Goal: Task Accomplishment & Management: Manage account settings

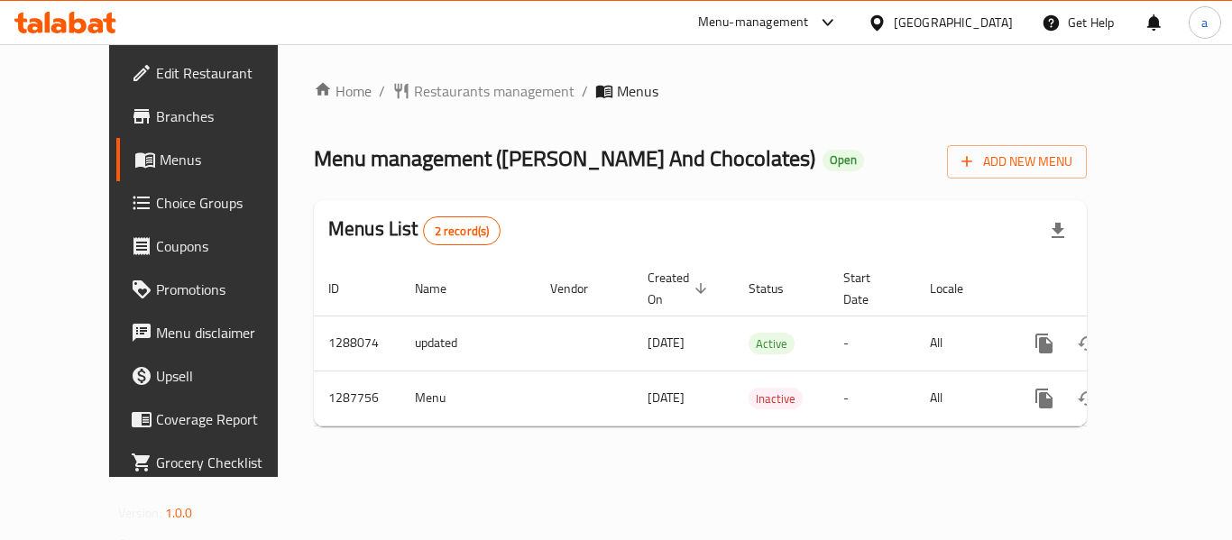
click at [809, 17] on div "Menu-management" at bounding box center [753, 23] width 111 height 22
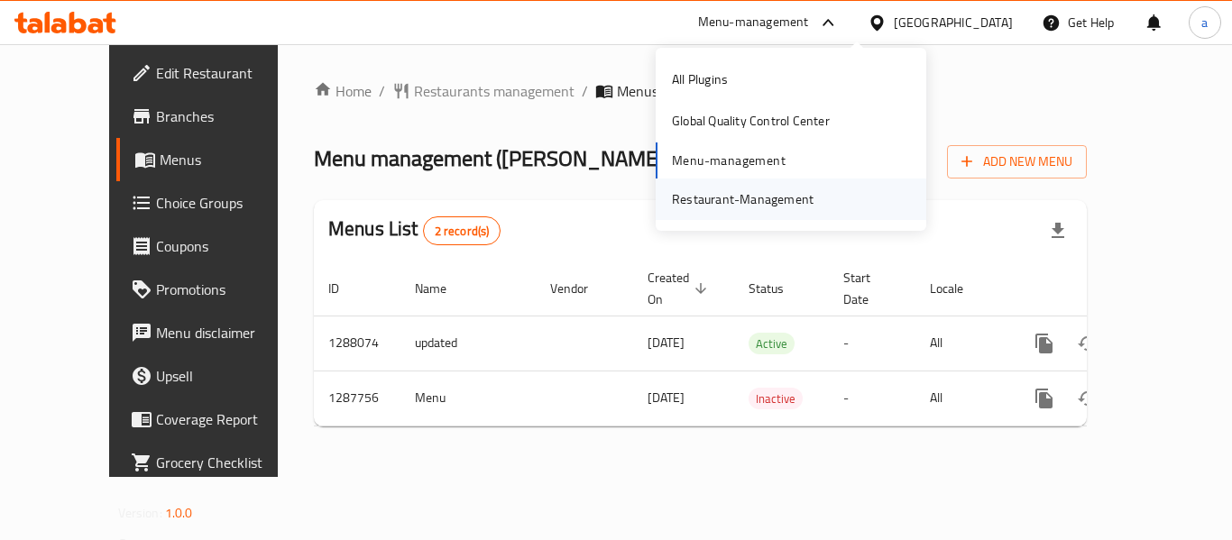
click at [776, 203] on div "Restaurant-Management" at bounding box center [743, 199] width 142 height 20
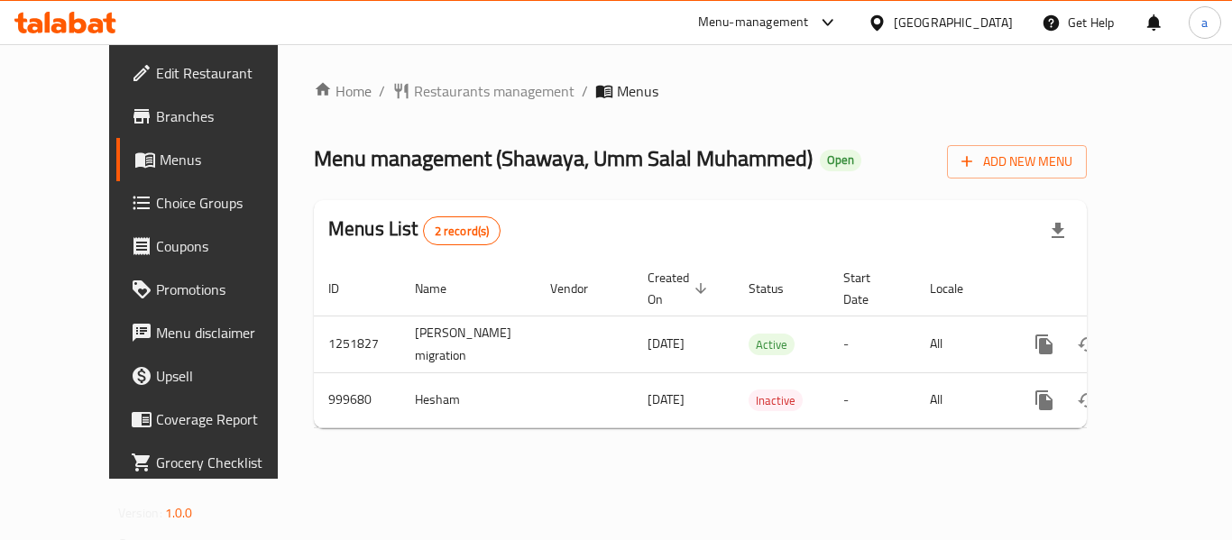
click at [809, 20] on div "Menu-management" at bounding box center [753, 23] width 111 height 22
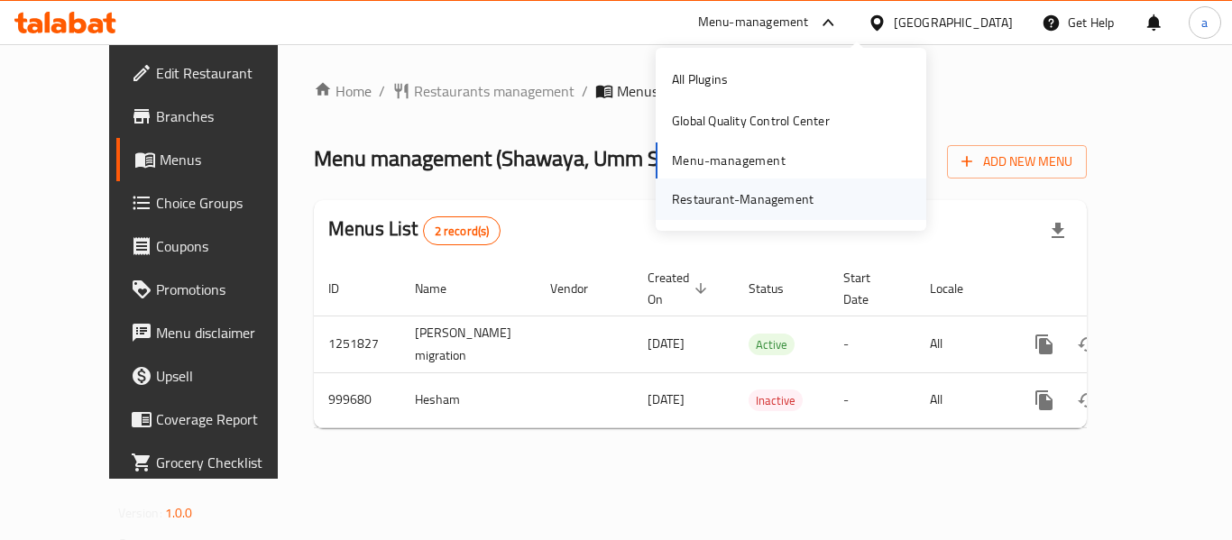
click at [779, 216] on div "Restaurant-Management" at bounding box center [743, 199] width 170 height 41
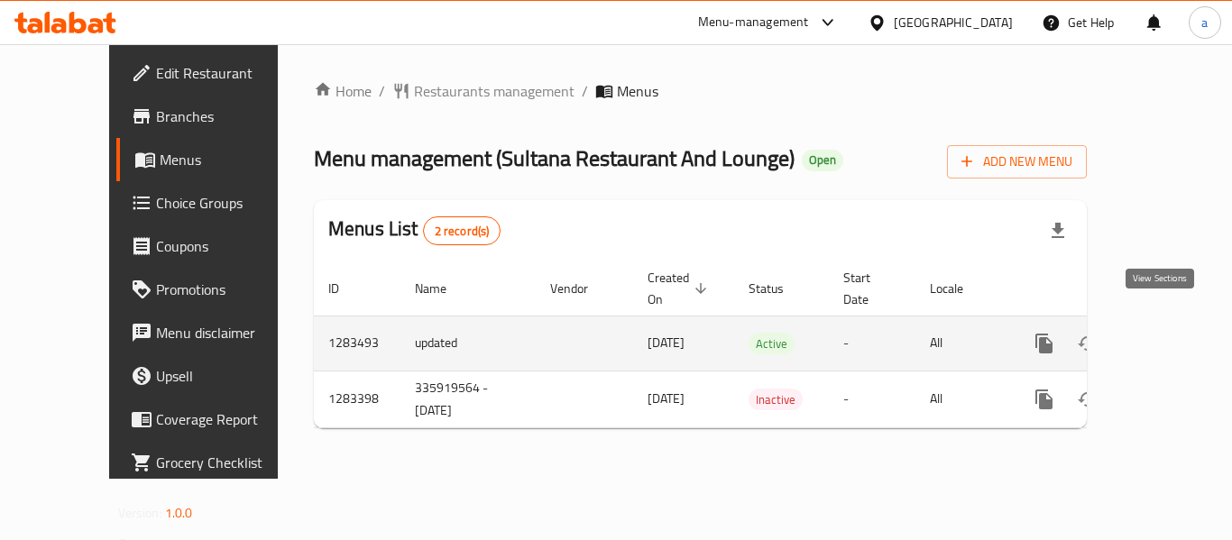
click at [1164, 333] on icon "enhanced table" at bounding box center [1175, 344] width 22 height 22
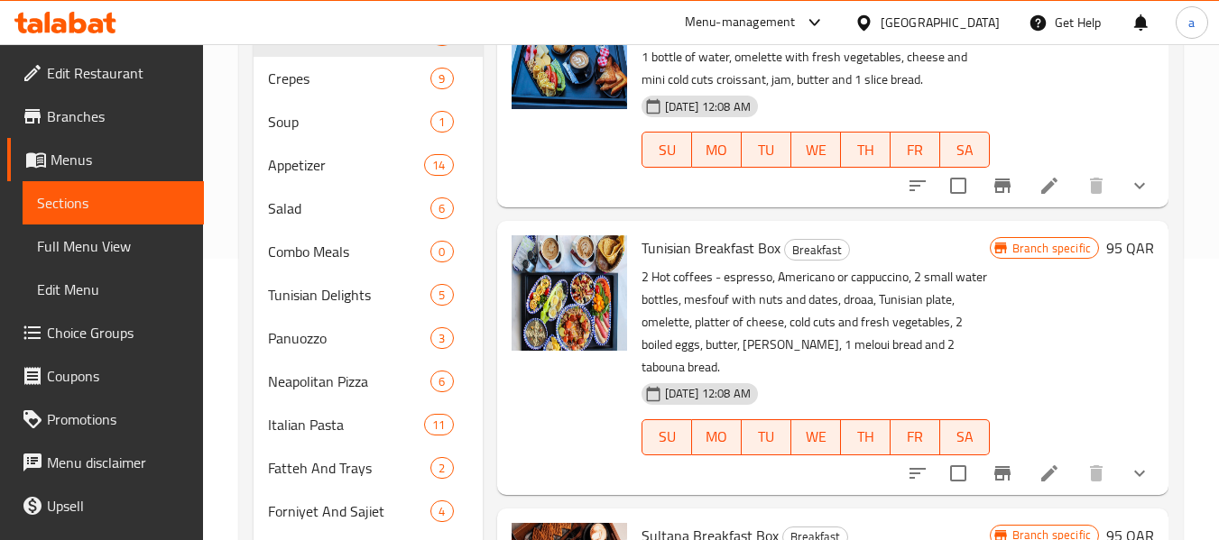
scroll to position [54, 0]
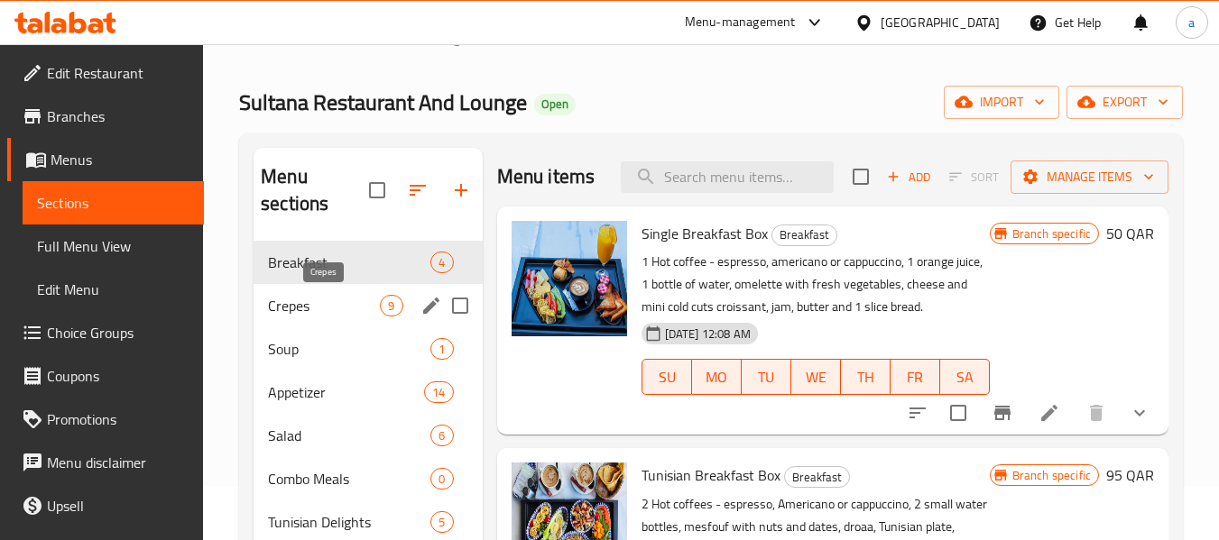
click at [299, 314] on span "Crepes" at bounding box center [324, 306] width 112 height 22
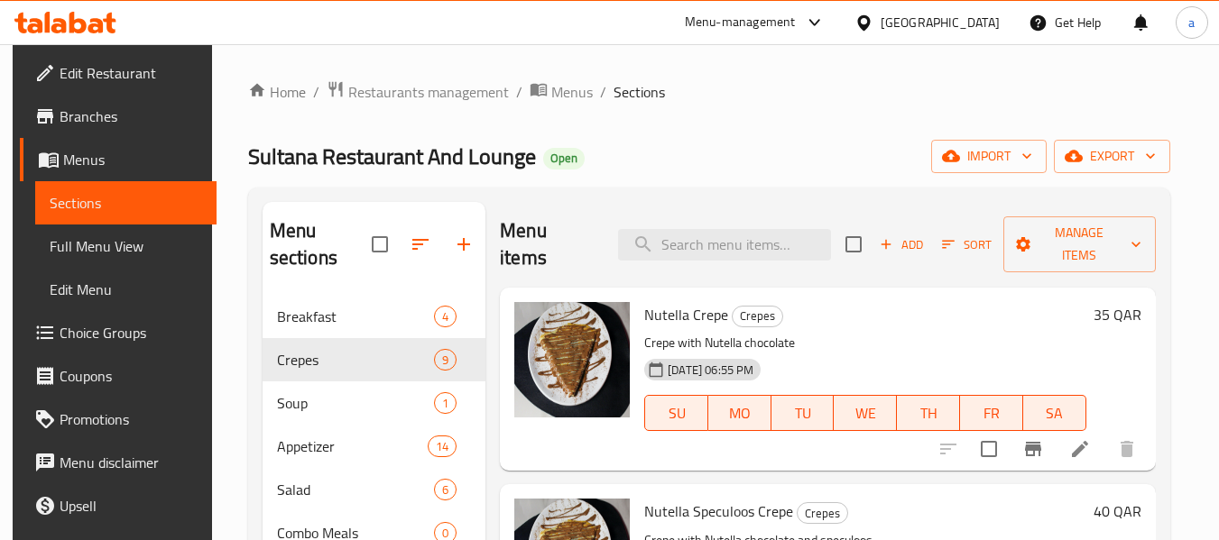
click at [873, 23] on icon at bounding box center [863, 23] width 19 height 19
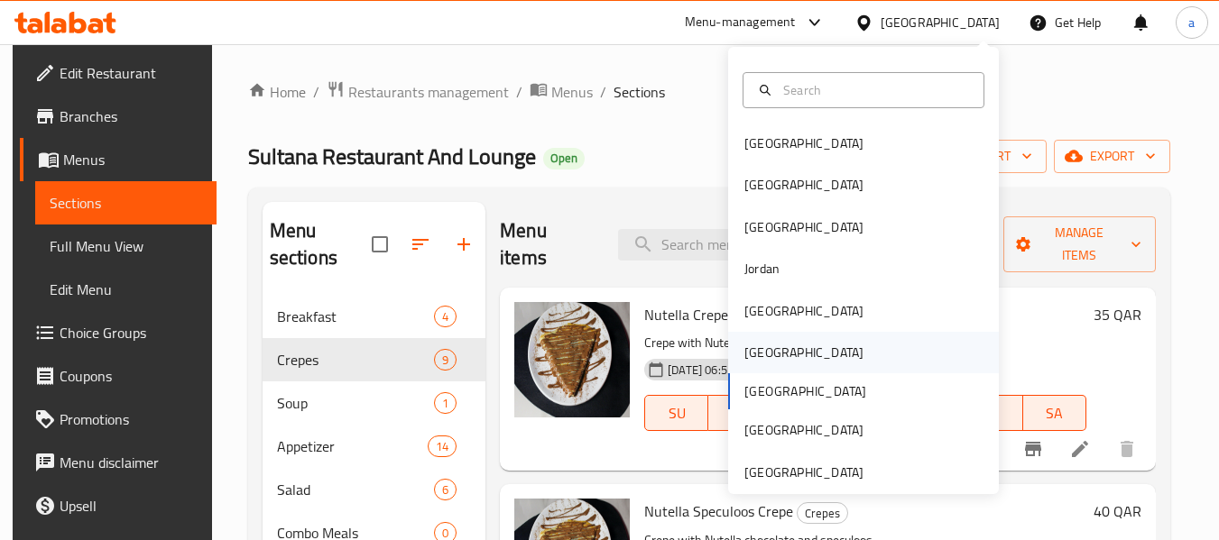
click at [799, 362] on div "Oman" at bounding box center [863, 352] width 271 height 41
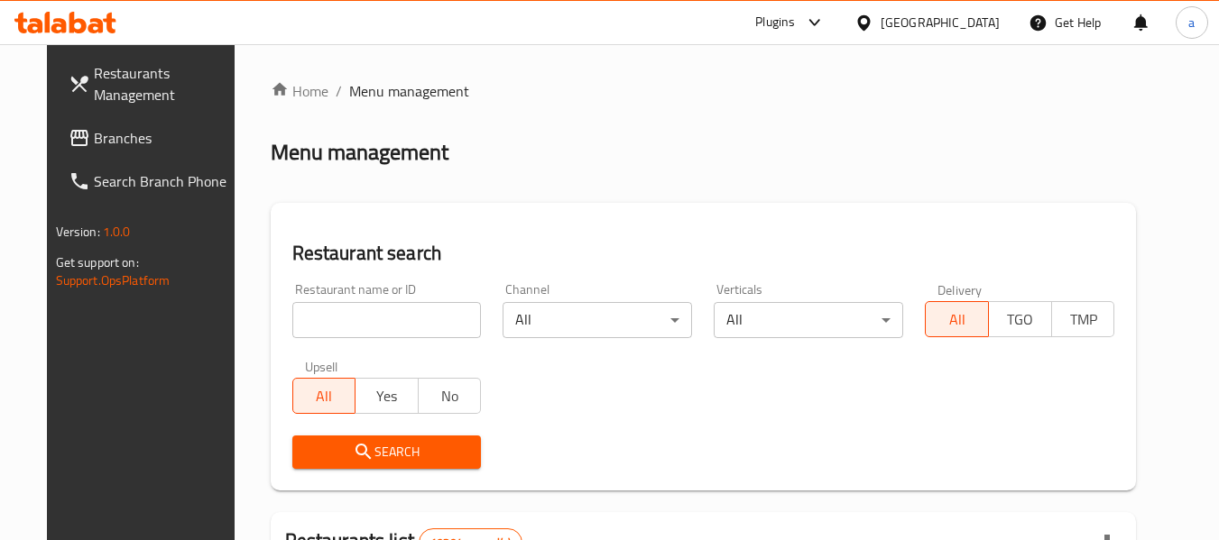
click at [98, 139] on span "Branches" at bounding box center [165, 138] width 143 height 22
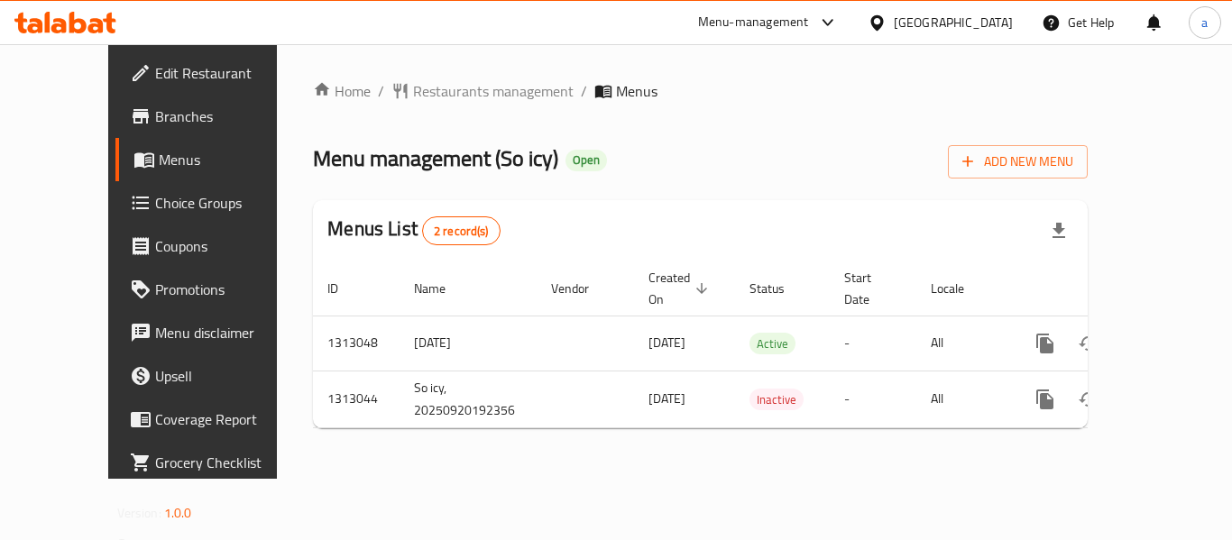
click at [1005, 25] on div "[GEOGRAPHIC_DATA]" at bounding box center [953, 23] width 119 height 20
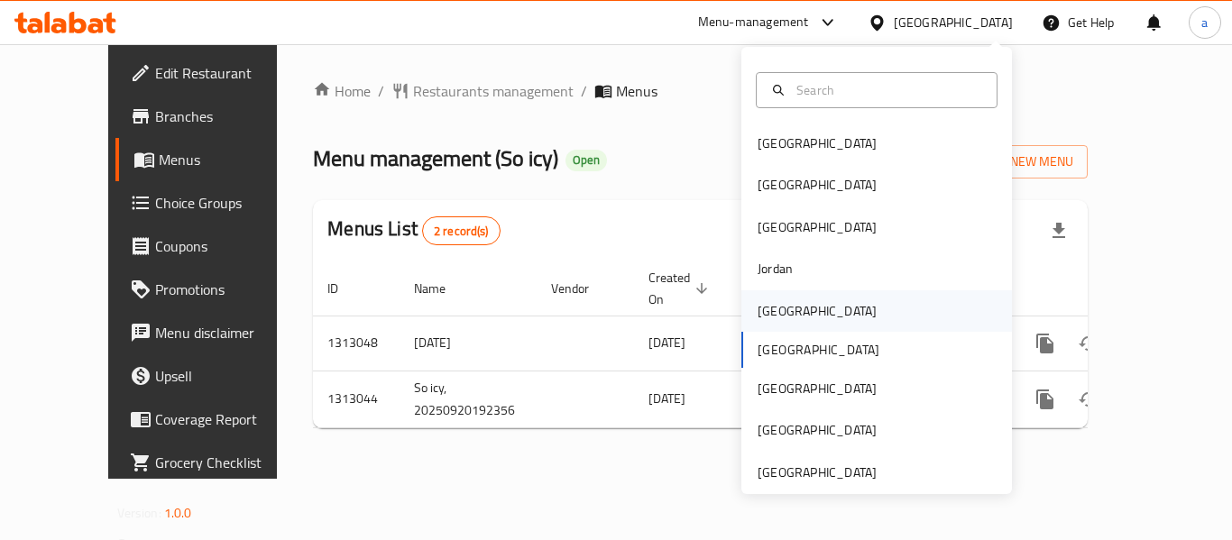
click at [783, 302] on div "[GEOGRAPHIC_DATA]" at bounding box center [817, 310] width 148 height 41
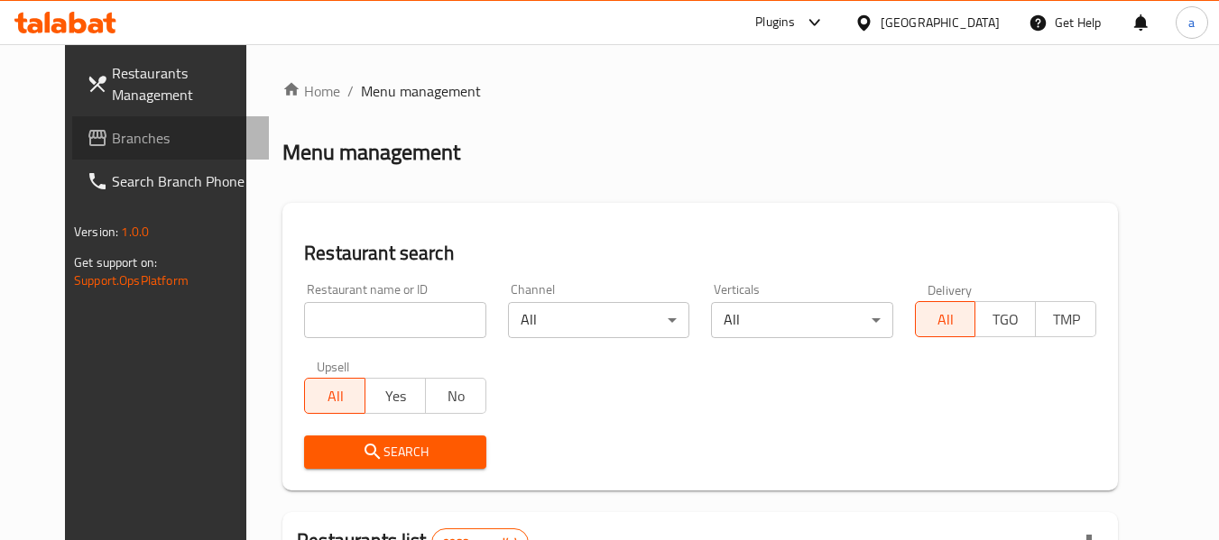
click at [112, 142] on span "Branches" at bounding box center [183, 138] width 143 height 22
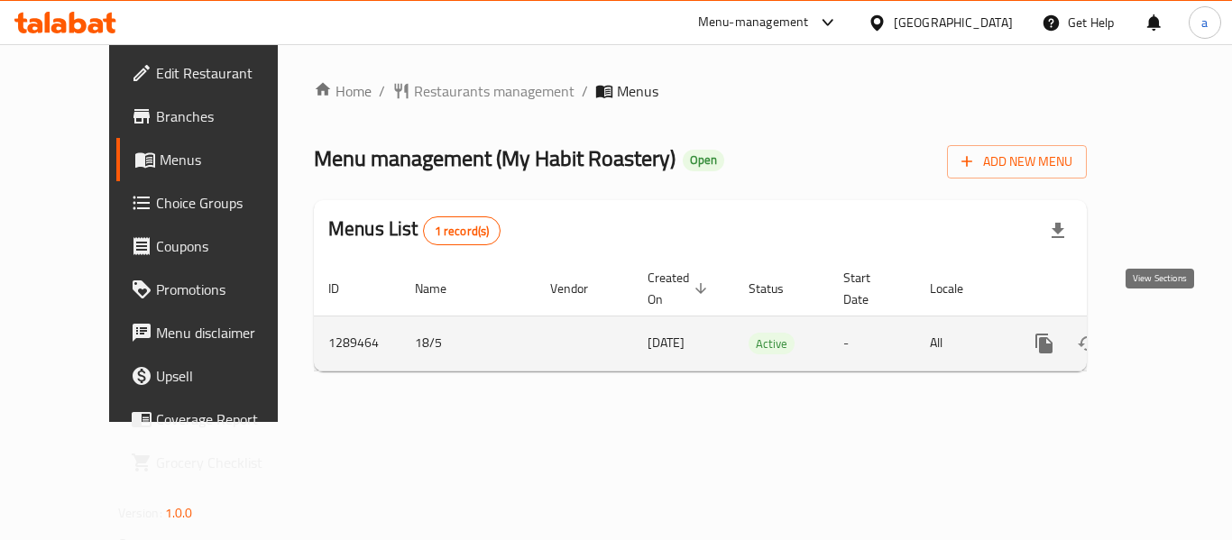
click at [1164, 333] on icon "enhanced table" at bounding box center [1175, 344] width 22 height 22
